Goal: Information Seeking & Learning: Learn about a topic

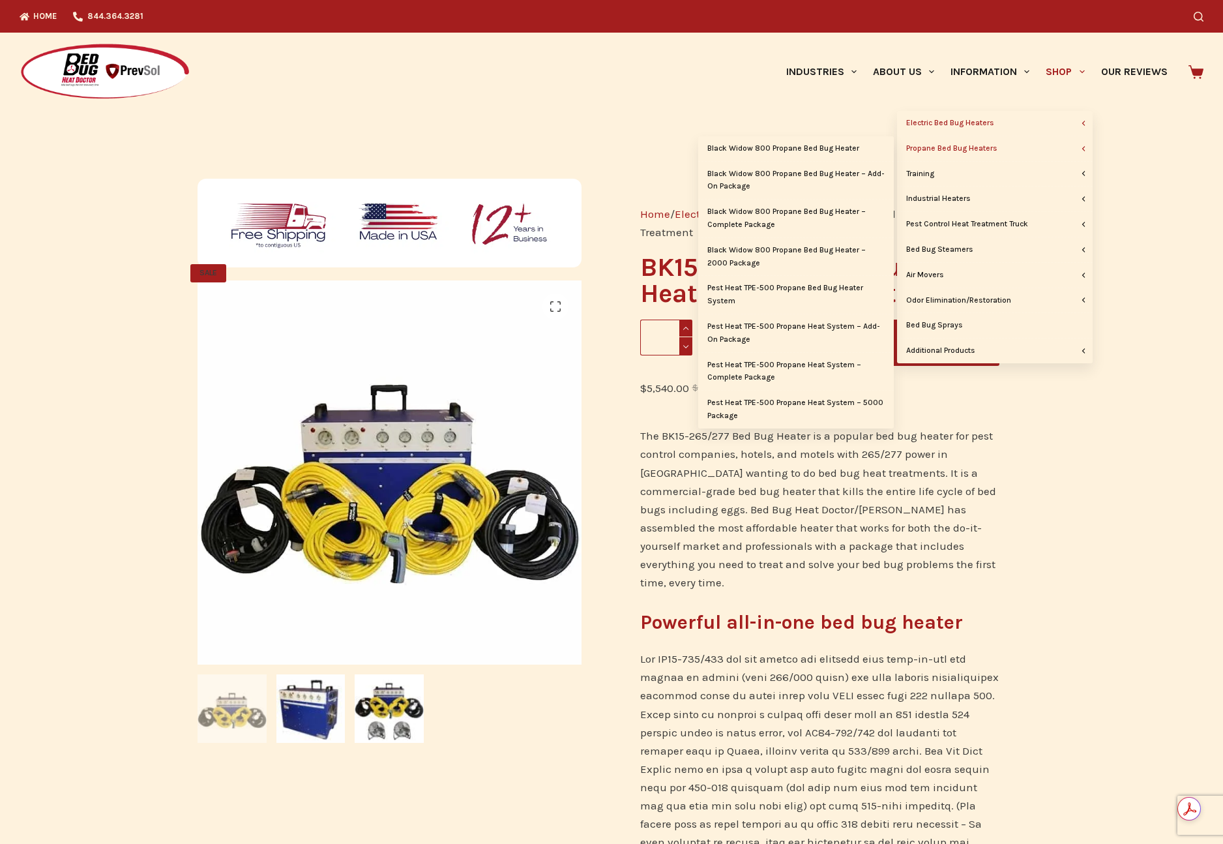
click at [966, 144] on link "Propane Bed Bug Heaters" at bounding box center [995, 148] width 196 height 25
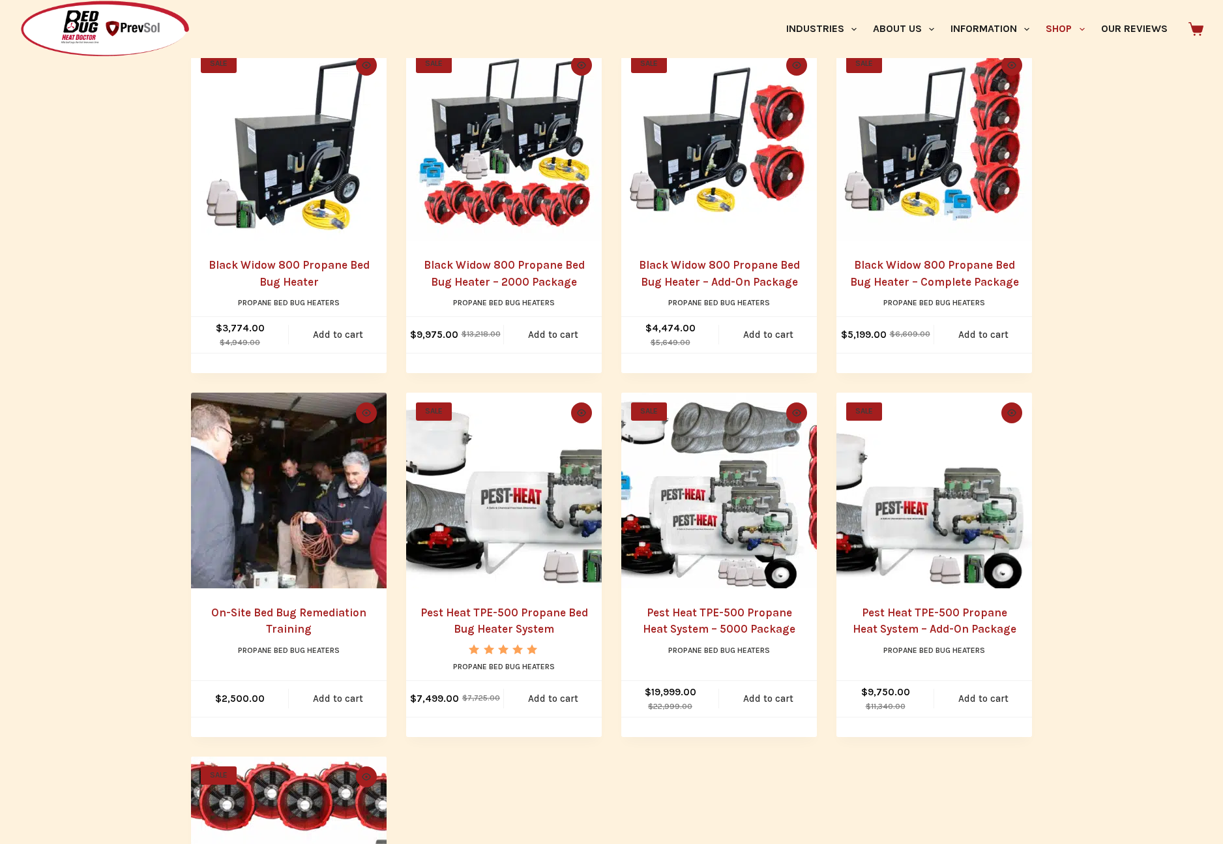
click at [528, 266] on link "Black Widow 800 Propane Bed Bug Heater – 2000 Package" at bounding box center [504, 273] width 161 height 30
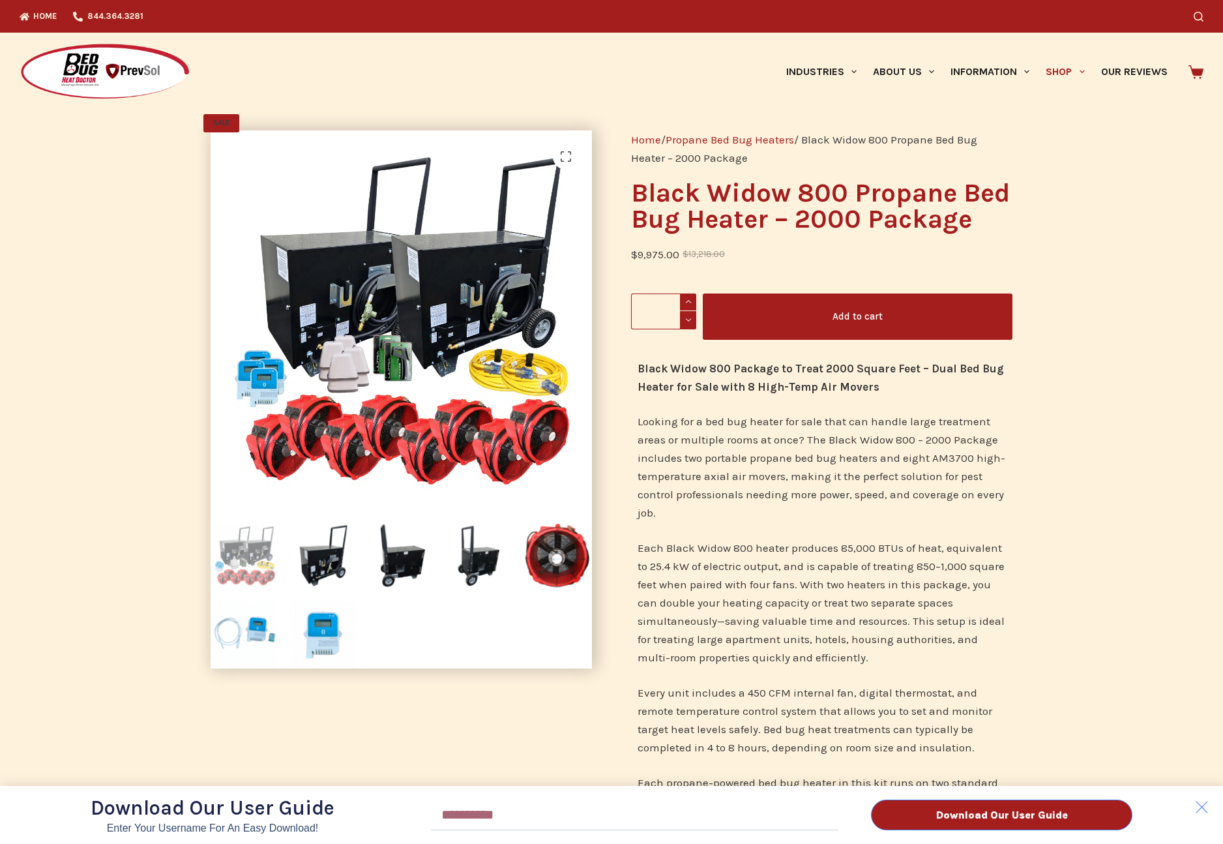
click at [1059, 69] on div "Download Our User Guide Enter Your Username for an Easy Download! Email Downloa…" at bounding box center [611, 422] width 1223 height 844
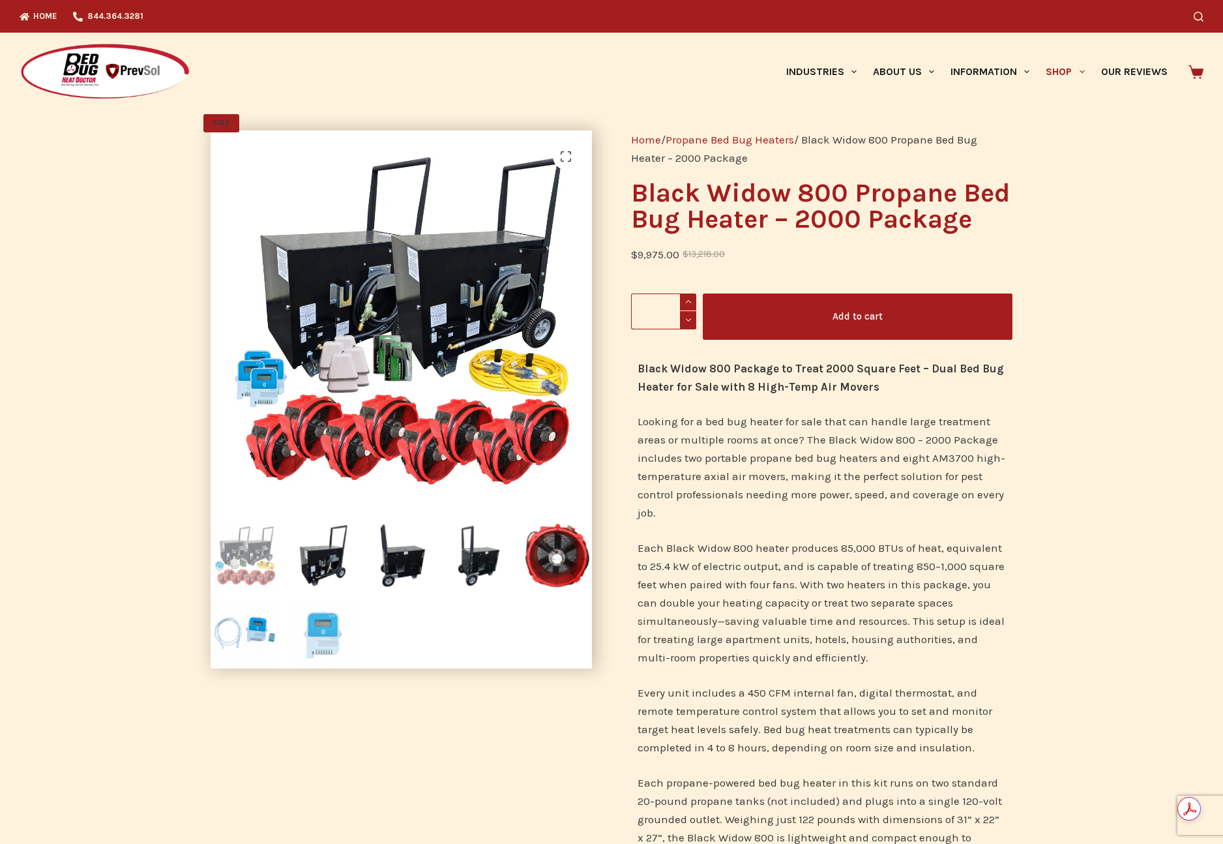
click at [320, 633] on img at bounding box center [323, 634] width 68 height 68
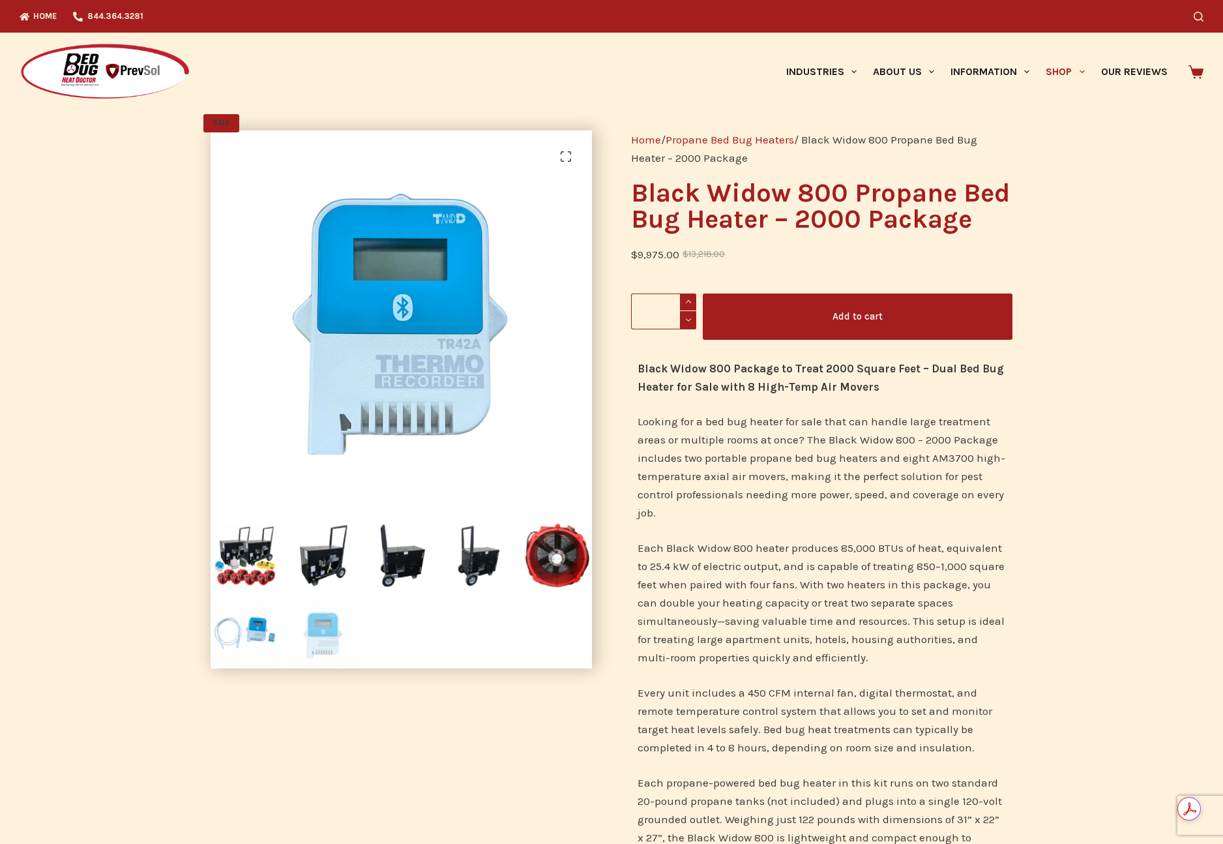
click at [1136, 68] on link "Our Reviews" at bounding box center [1134, 72] width 83 height 78
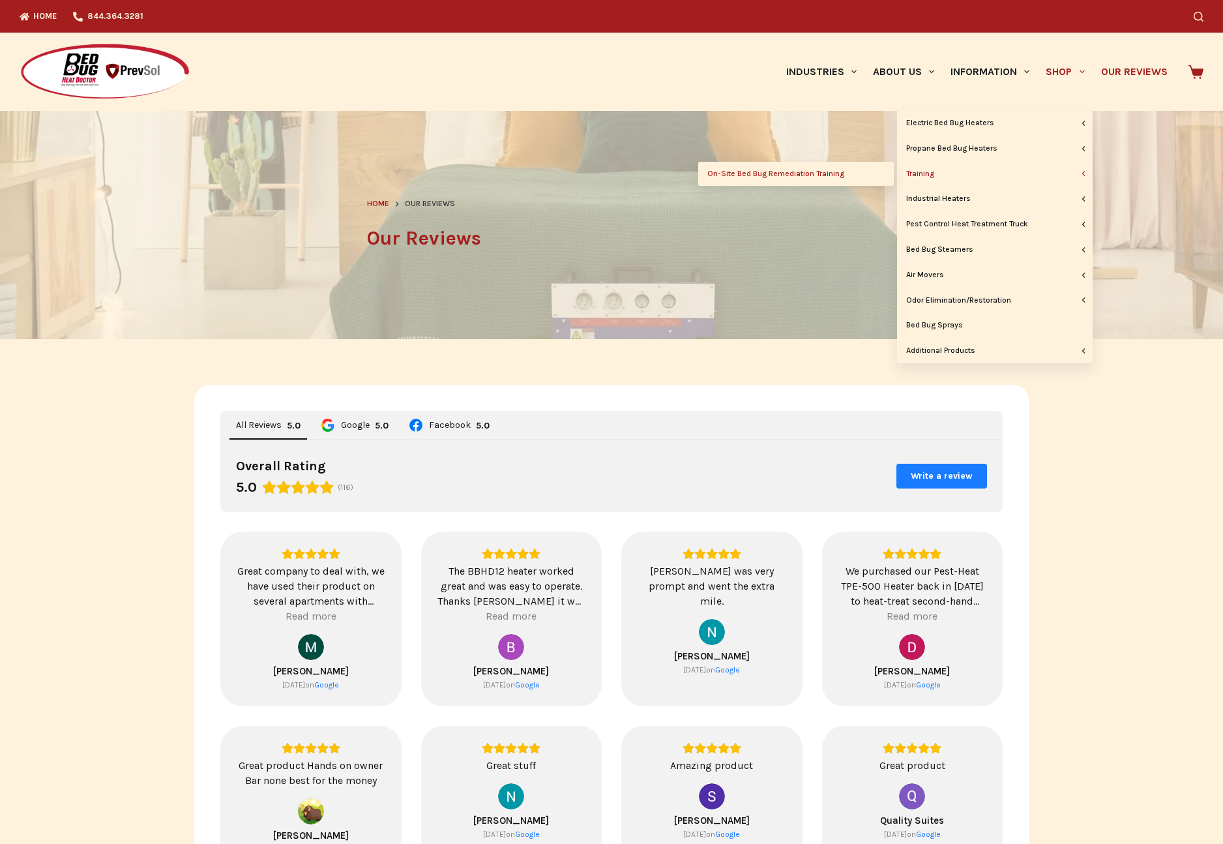
click at [841, 175] on link "On-Site Bed Bug Remediation Training" at bounding box center [796, 174] width 196 height 25
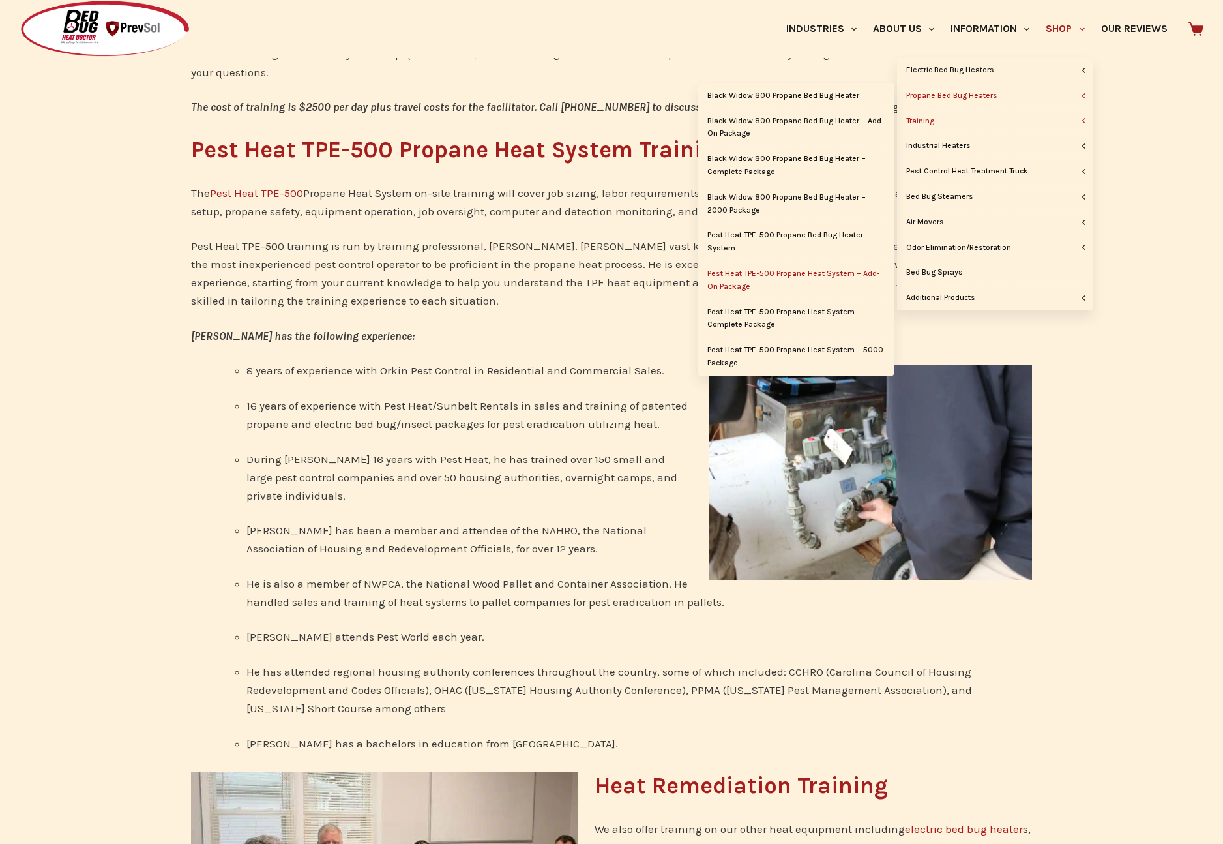
scroll to position [762, 0]
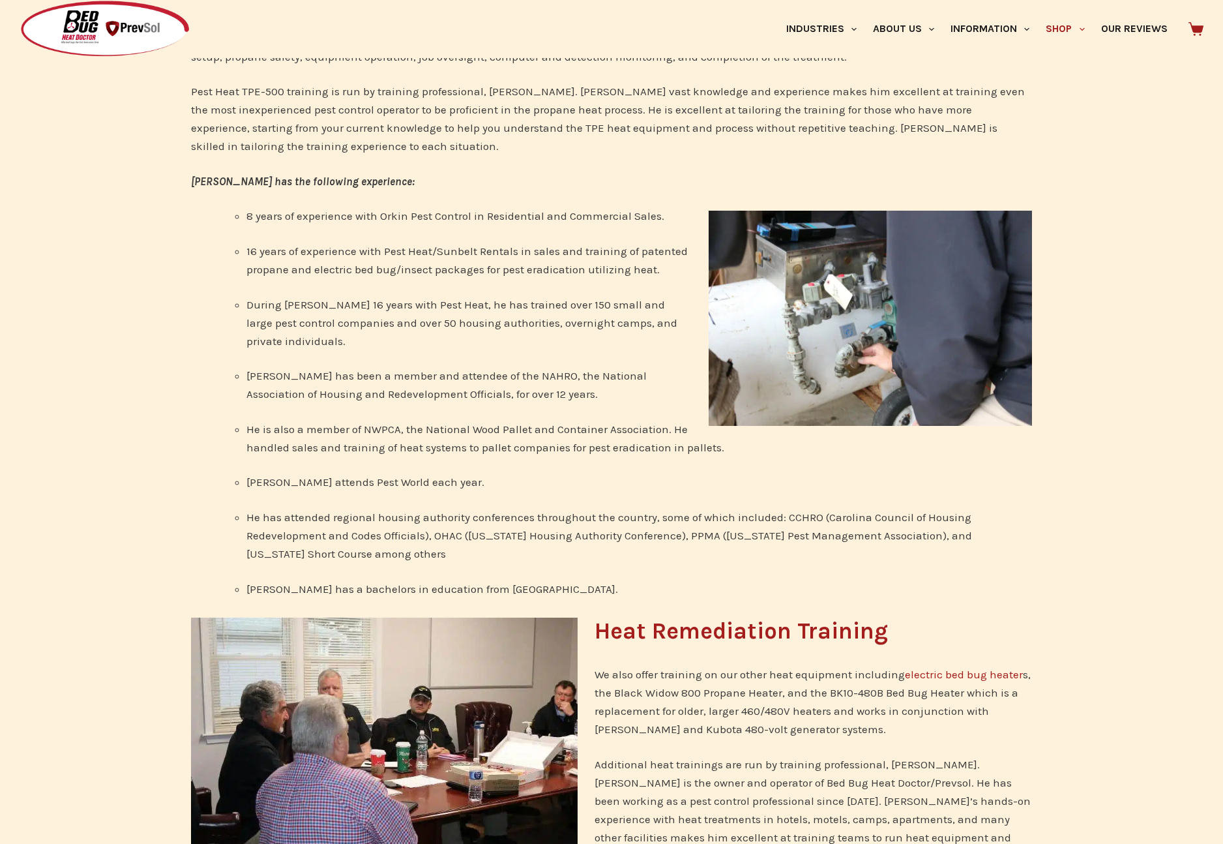
click at [842, 316] on img at bounding box center [870, 319] width 323 height 216
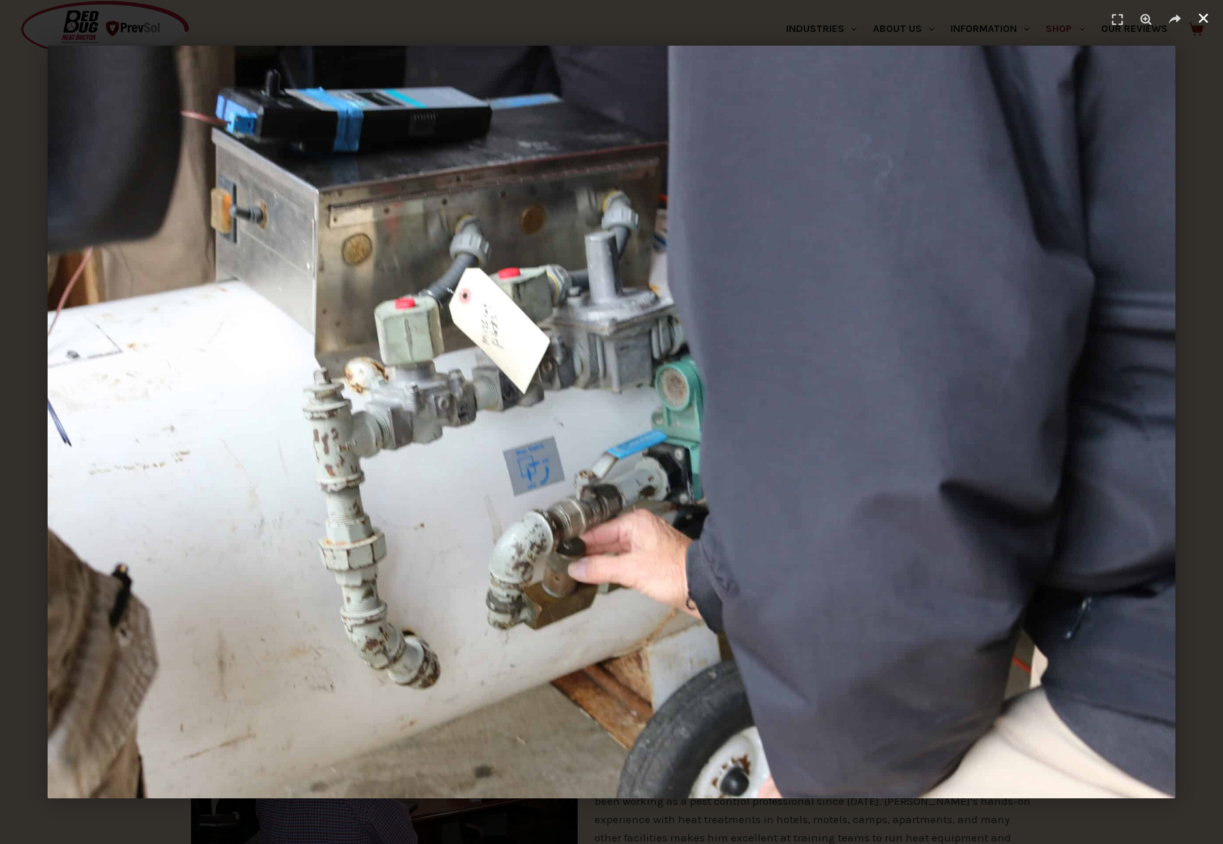
click at [1202, 18] on icon "Close (Esc)" at bounding box center [1203, 18] width 13 height 13
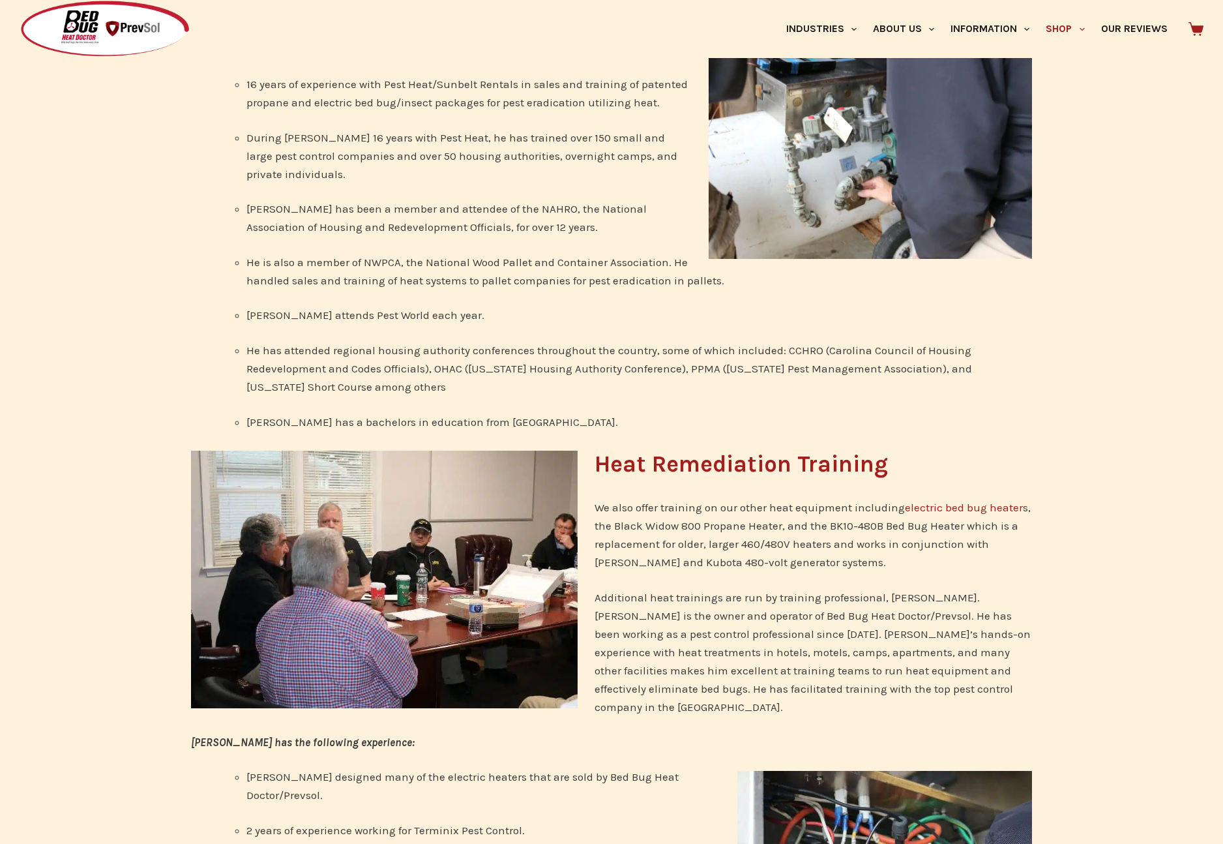
scroll to position [0, 0]
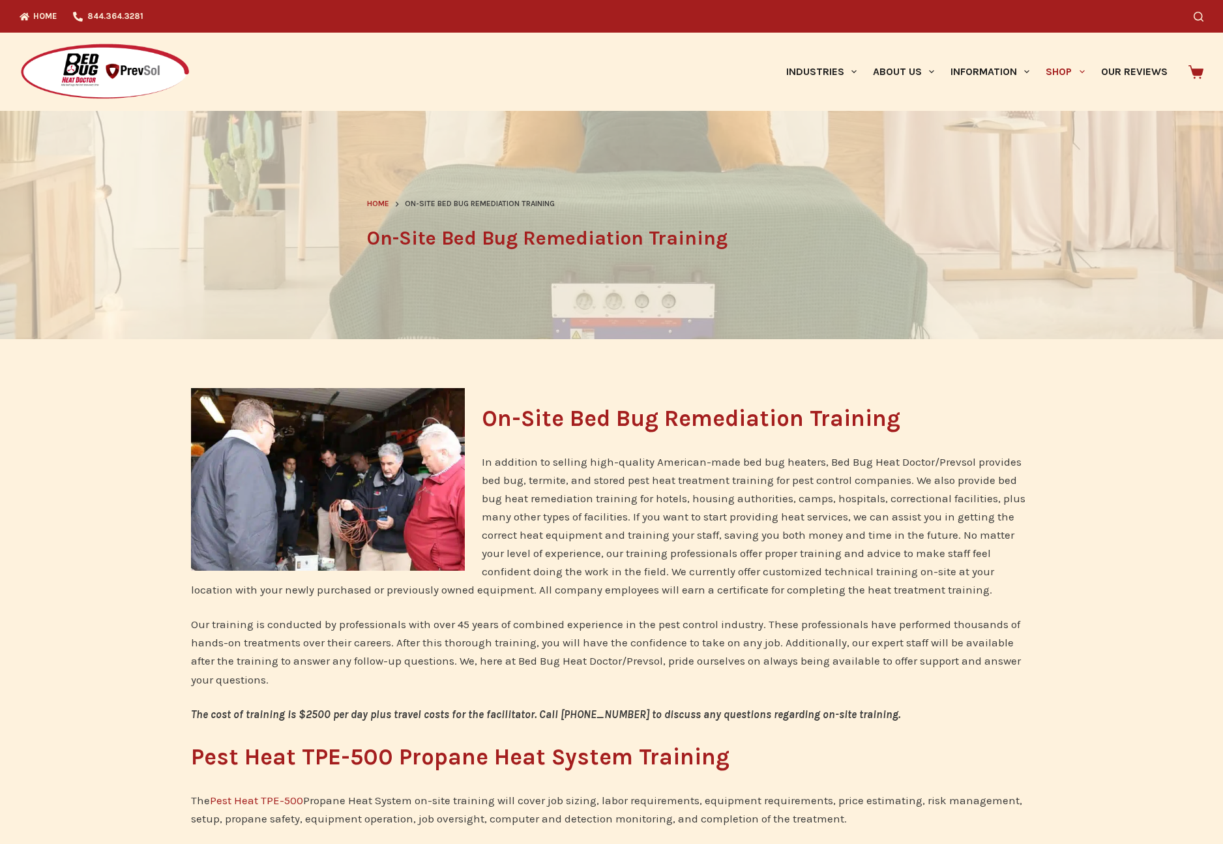
click at [782, 520] on p "In addition to selling high-quality American-made bed bug heaters, Bed Bug Heat…" at bounding box center [611, 526] width 841 height 146
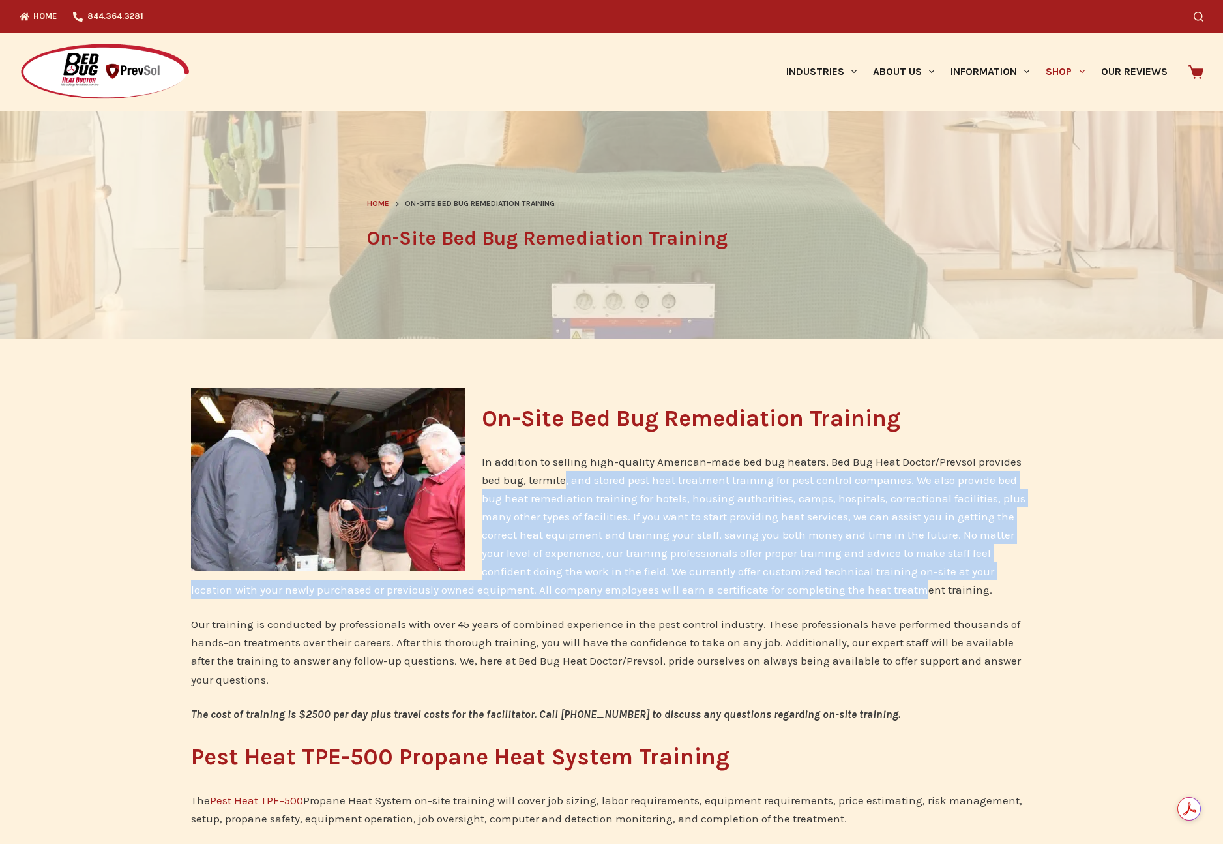
drag, startPoint x: 610, startPoint y: 491, endPoint x: 825, endPoint y: 591, distance: 237.8
click at [825, 591] on p "In addition to selling high-quality American-made bed bug heaters, Bed Bug Heat…" at bounding box center [611, 526] width 841 height 146
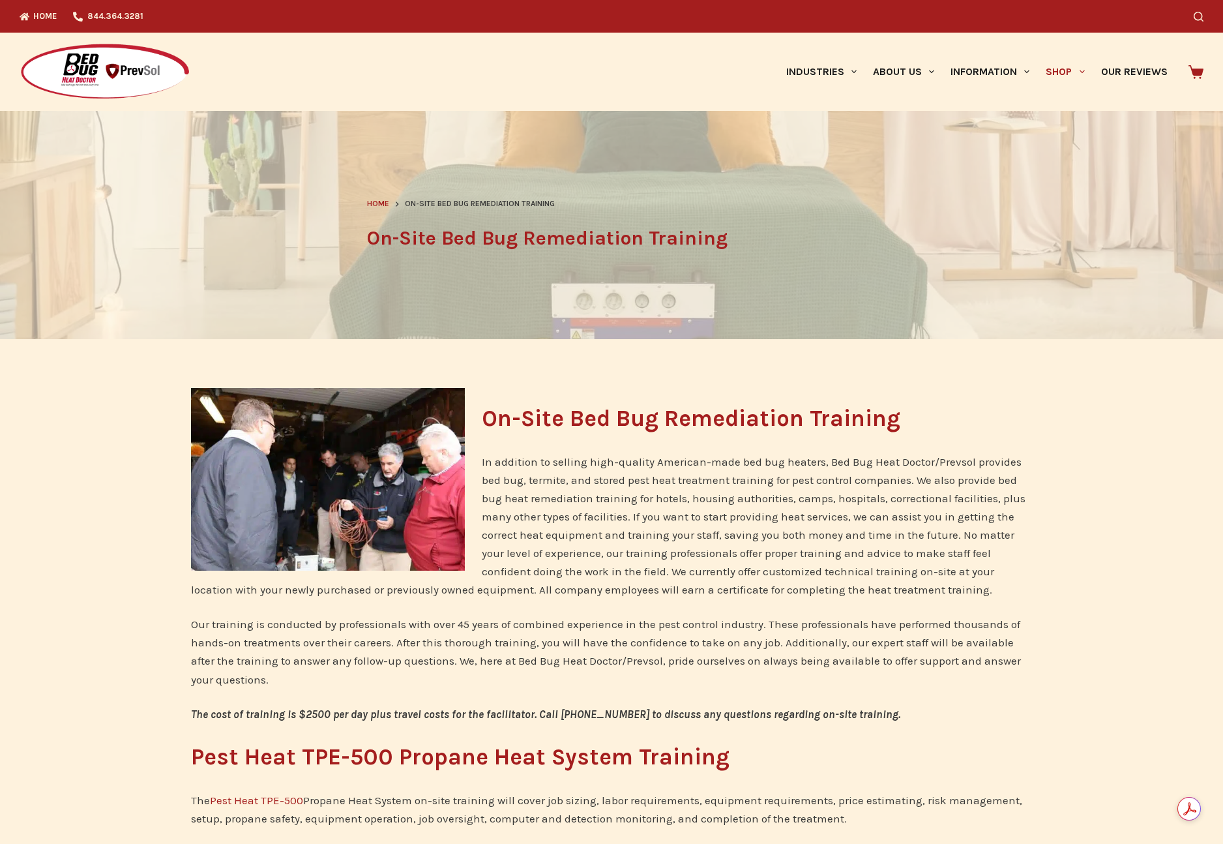
click at [865, 589] on p "In addition to selling high-quality American-made bed bug heaters, Bed Bug Heat…" at bounding box center [611, 526] width 841 height 146
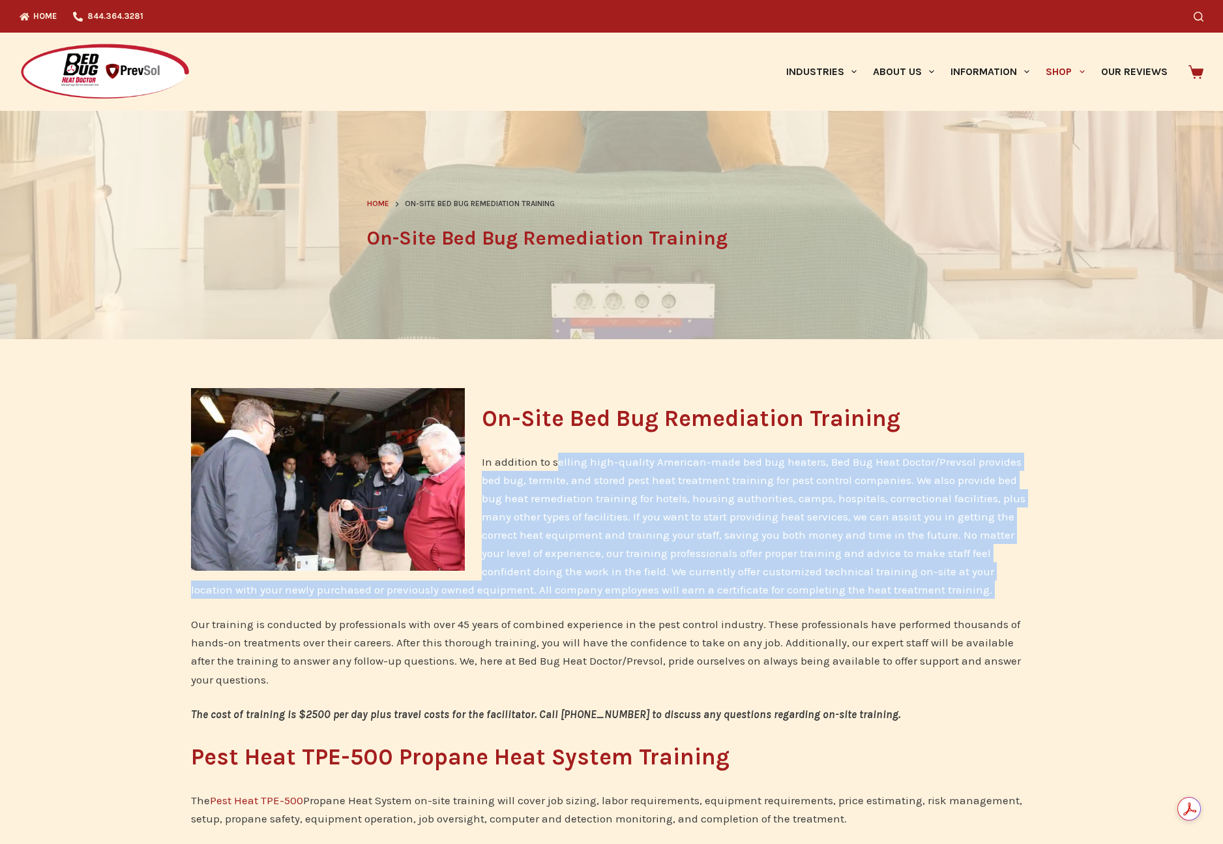
drag, startPoint x: 876, startPoint y: 591, endPoint x: 559, endPoint y: 470, distance: 338.5
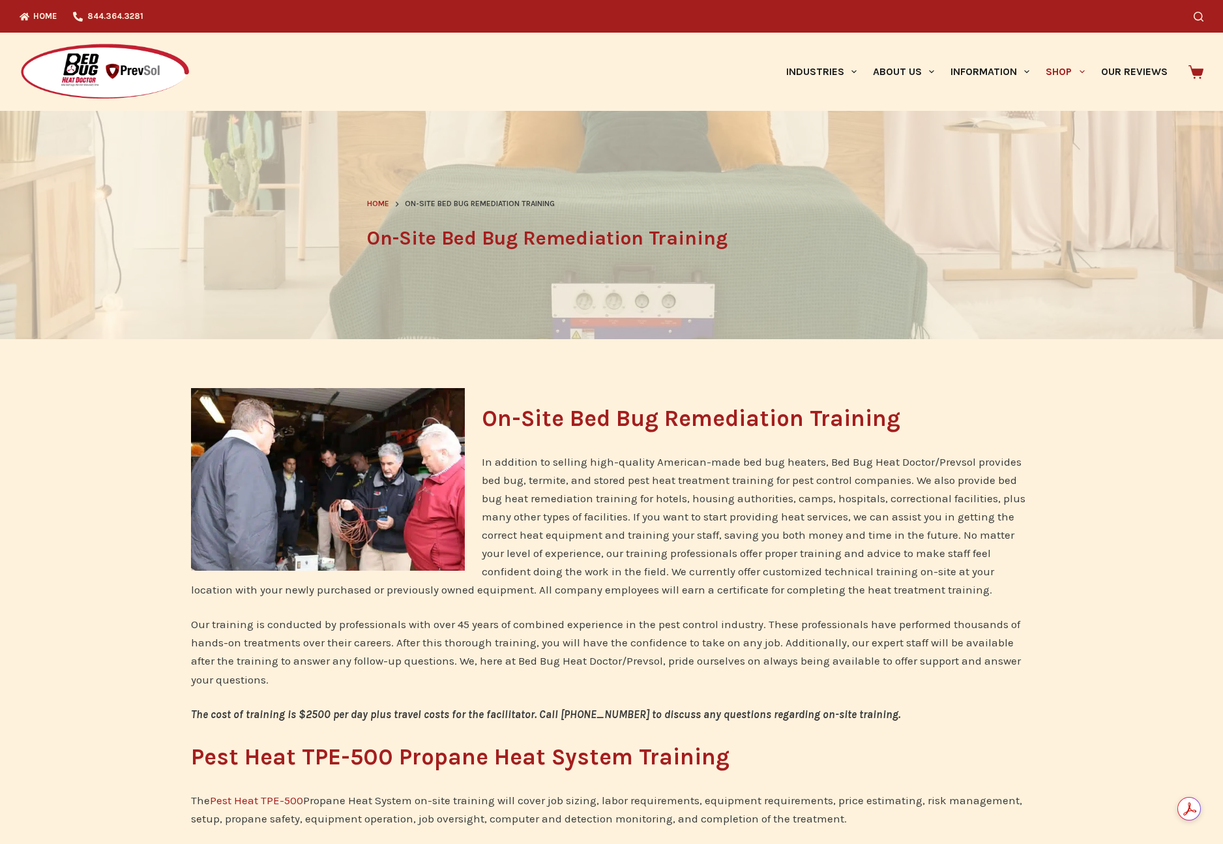
click at [608, 482] on p "In addition to selling high-quality American-made bed bug heaters, Bed Bug Heat…" at bounding box center [611, 526] width 841 height 146
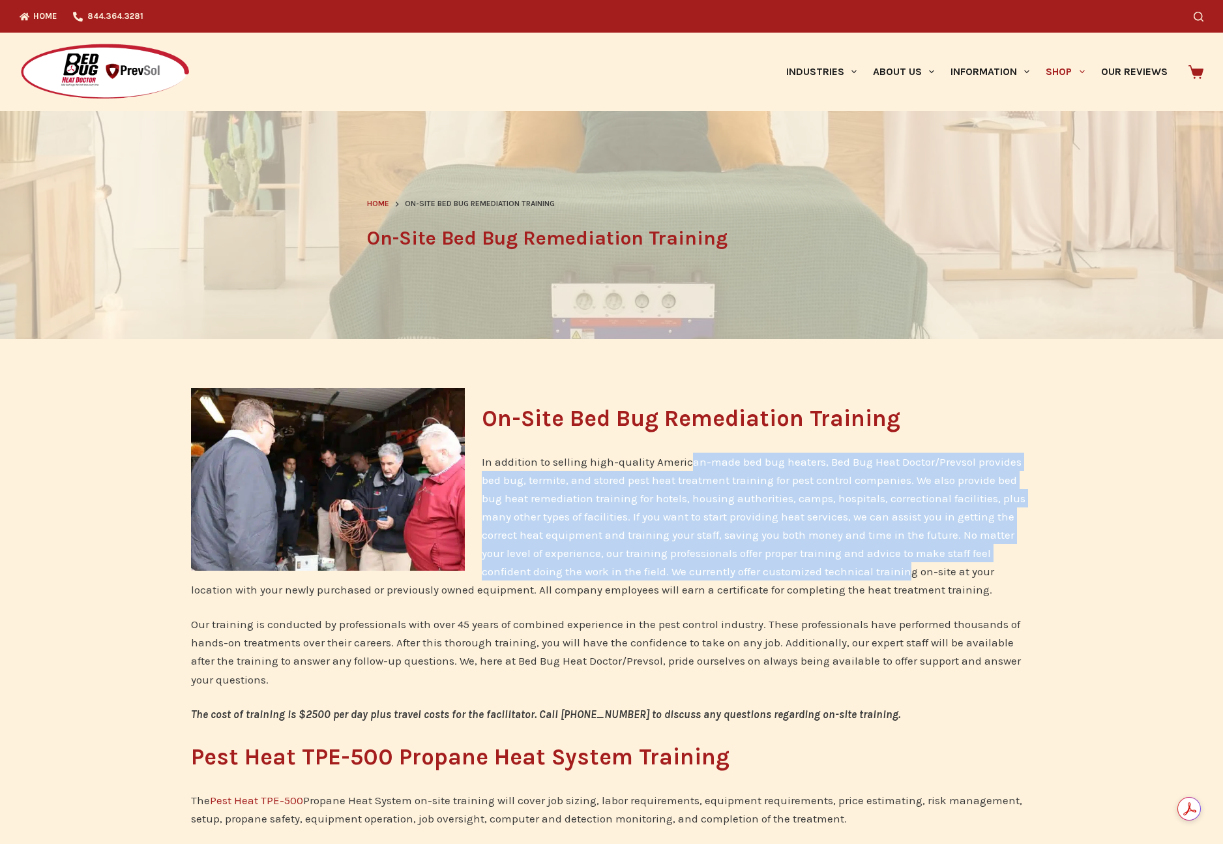
drag, startPoint x: 692, startPoint y: 468, endPoint x: 859, endPoint y: 579, distance: 200.7
click at [859, 579] on p "In addition to selling high-quality American-made bed bug heaters, Bed Bug Heat…" at bounding box center [611, 526] width 841 height 146
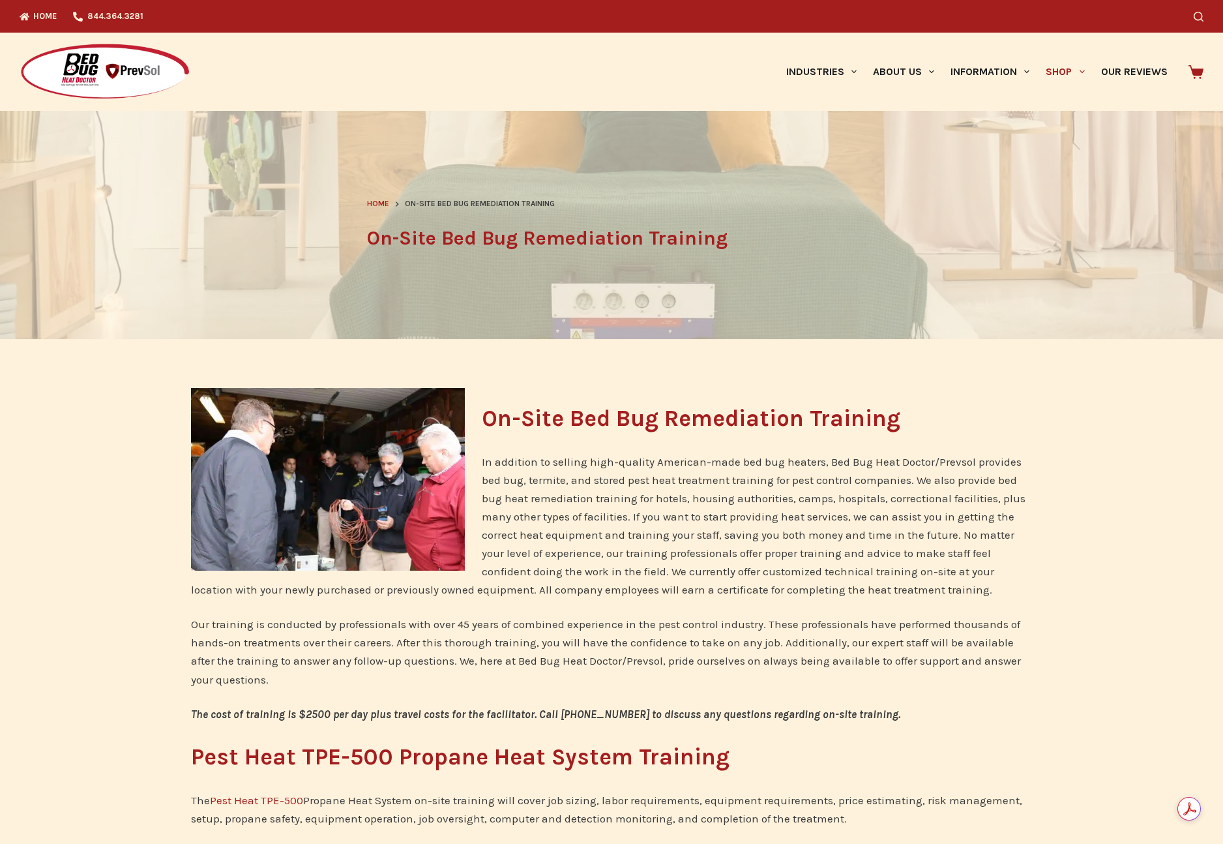
click at [927, 580] on p "In addition to selling high-quality American-made bed bug heaters, Bed Bug Heat…" at bounding box center [611, 526] width 841 height 146
